Goal: Check status: Check status

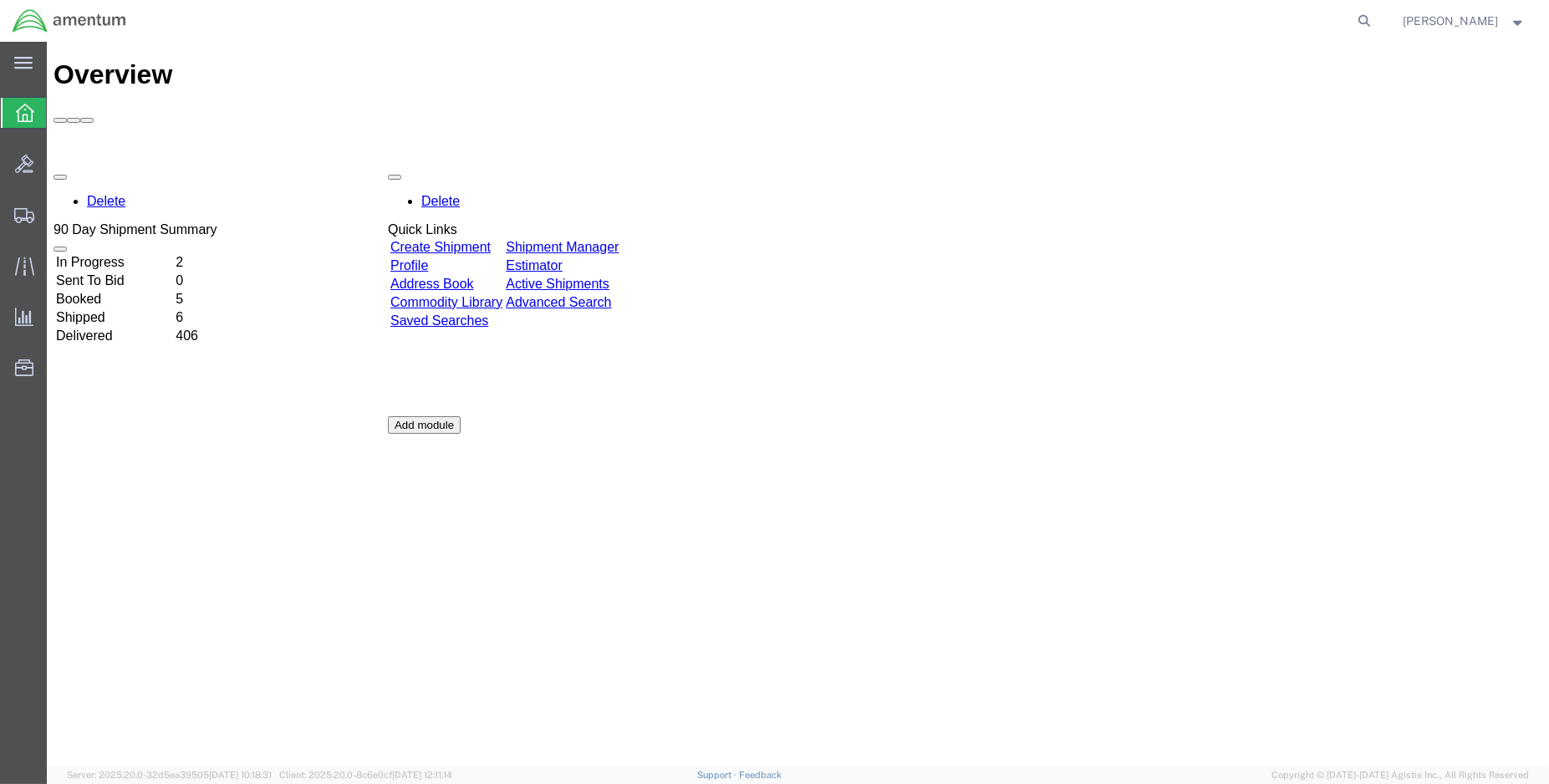
click at [113, 309] on td "Shipped" at bounding box center [114, 317] width 118 height 17
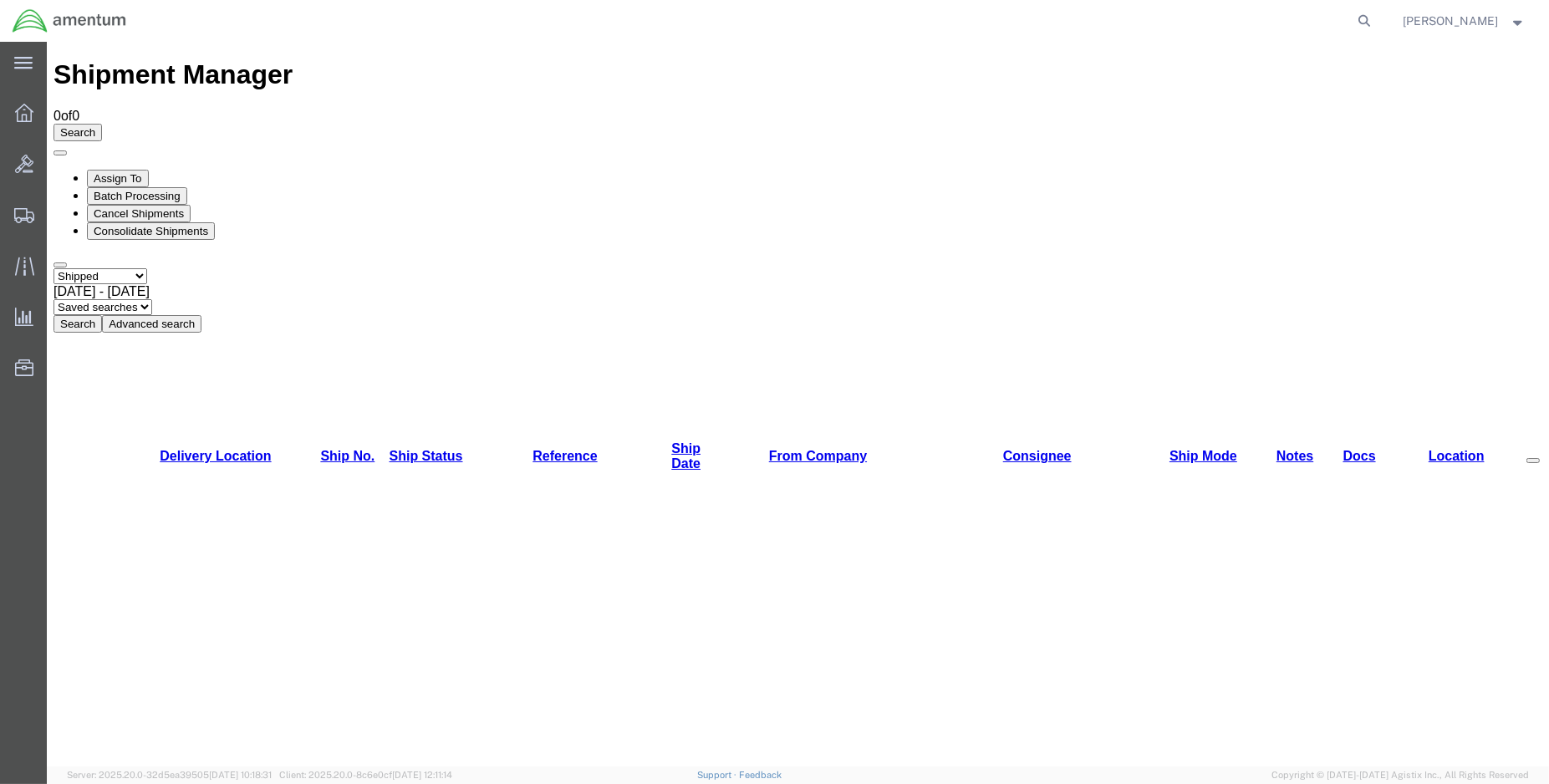
click at [102, 315] on button "Search" at bounding box center [77, 323] width 48 height 18
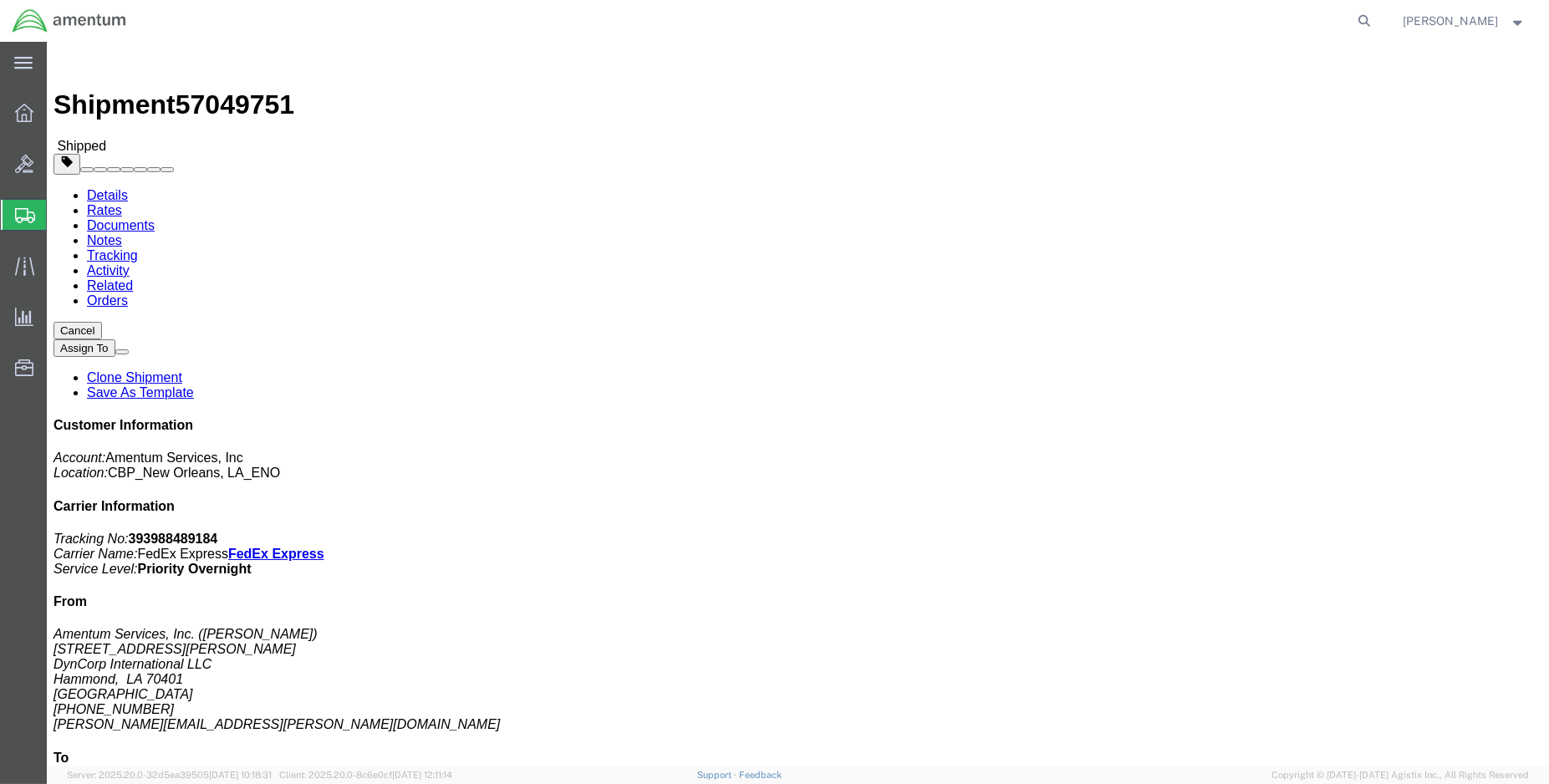
click link "Documents"
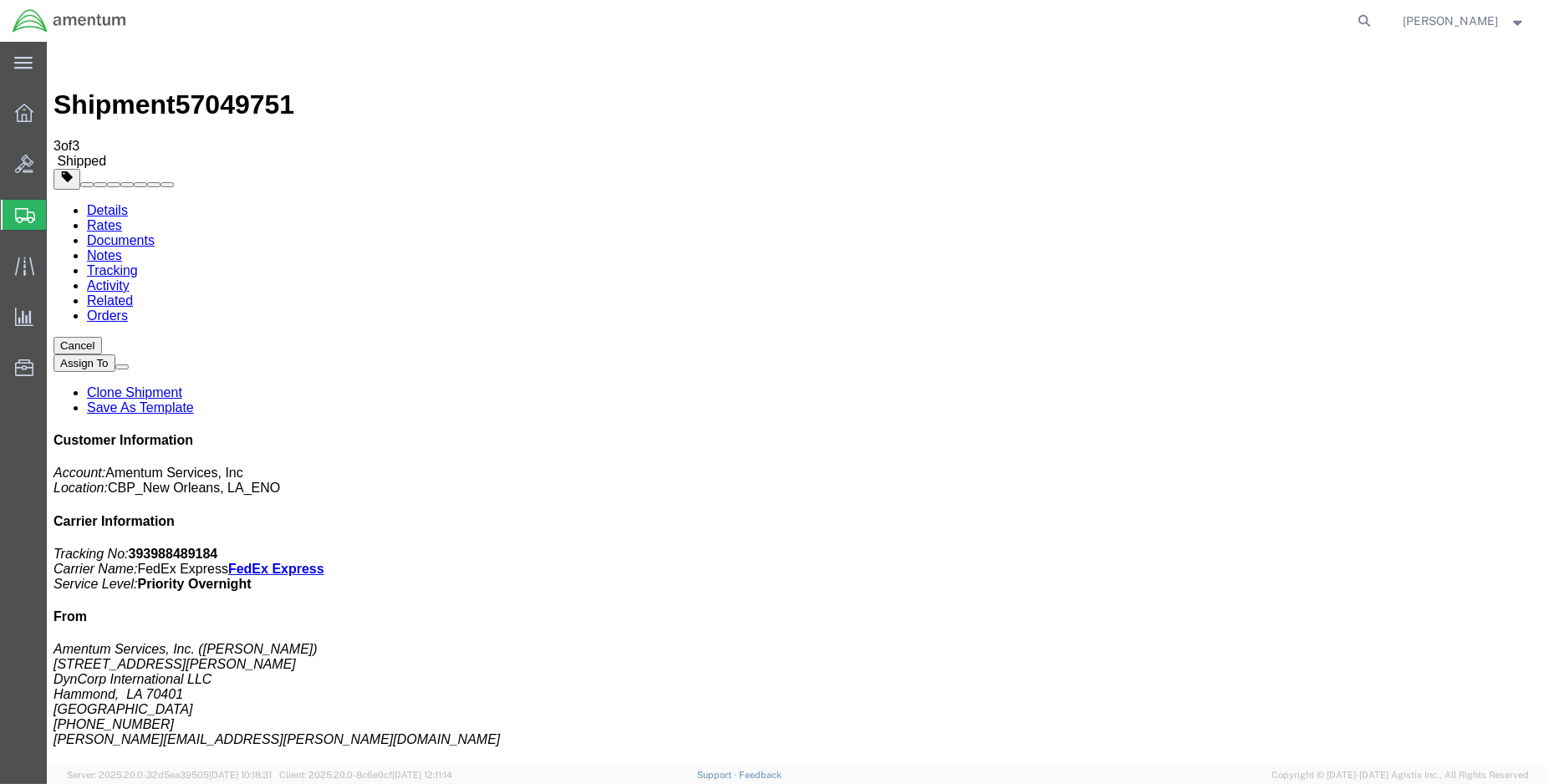
click at [138, 264] on link "Tracking" at bounding box center [113, 271] width 51 height 14
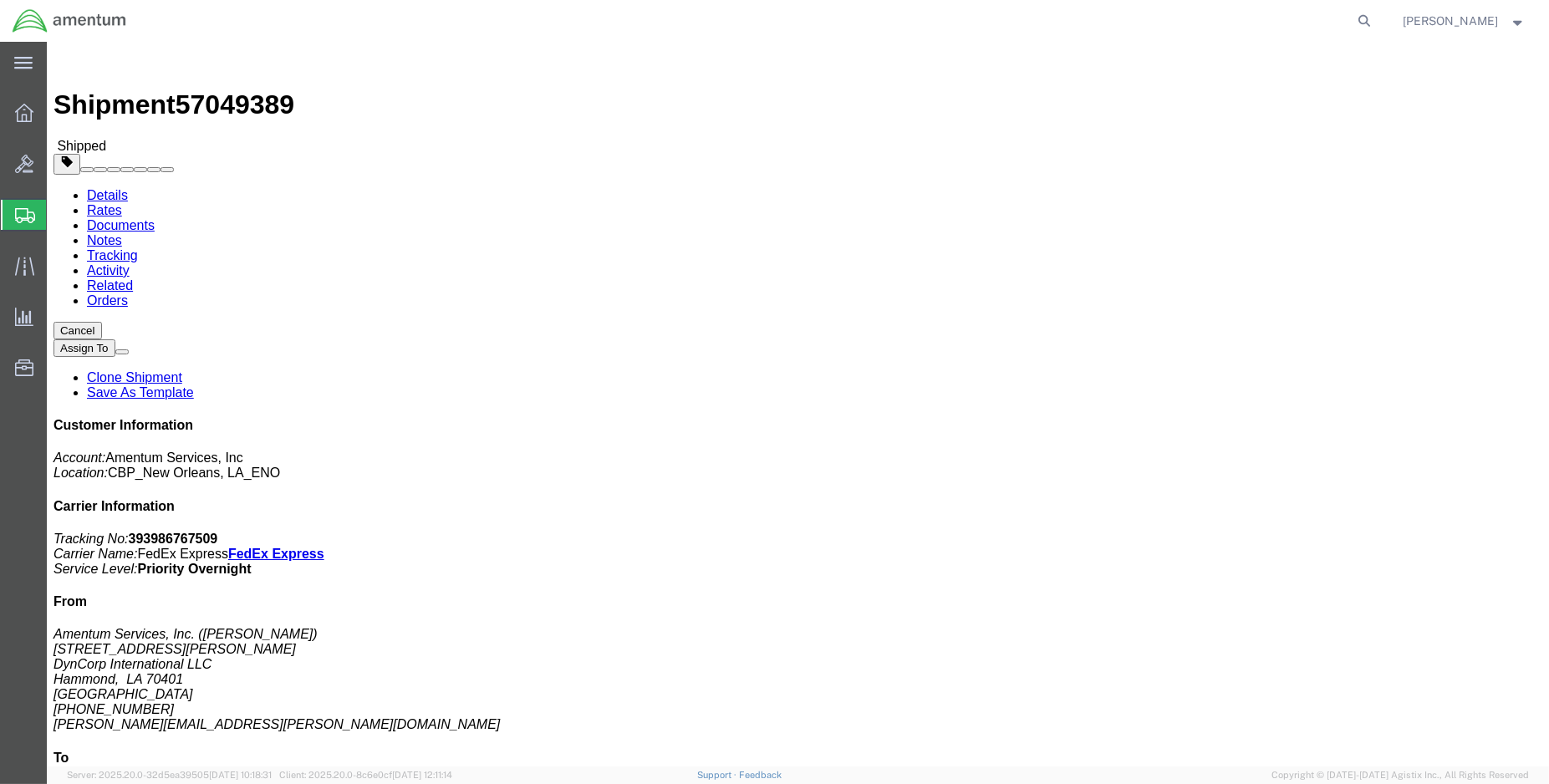
click link "Tracking"
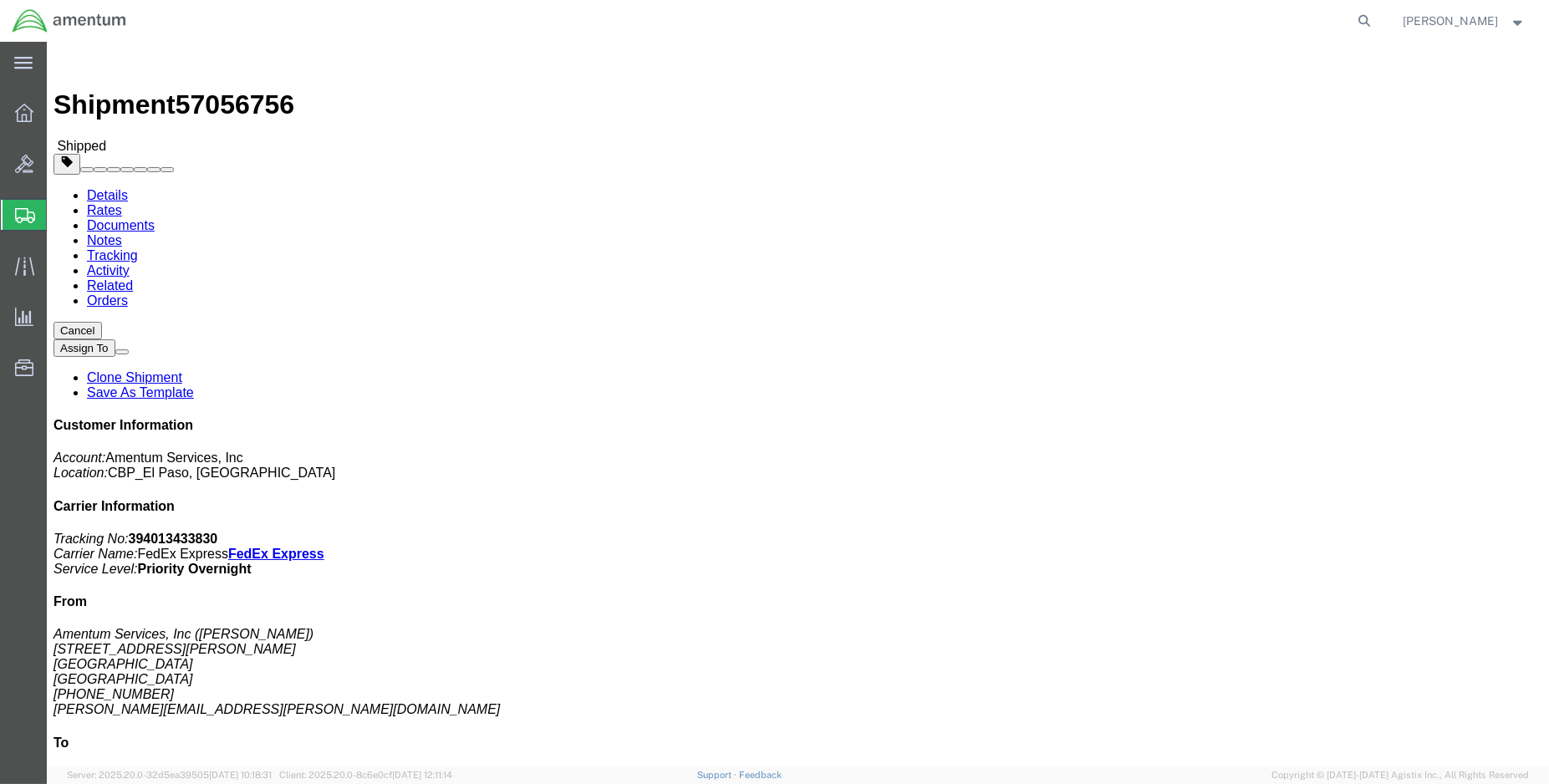
click link "Tracking"
